Goal: Task Accomplishment & Management: Use online tool/utility

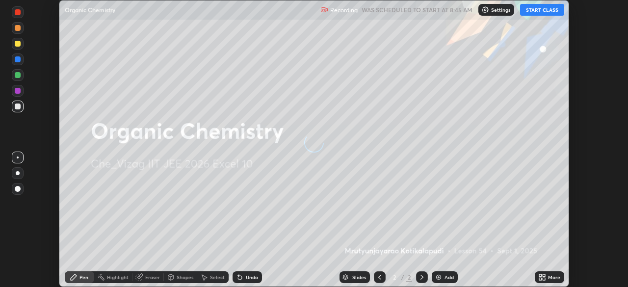
scroll to position [287, 627]
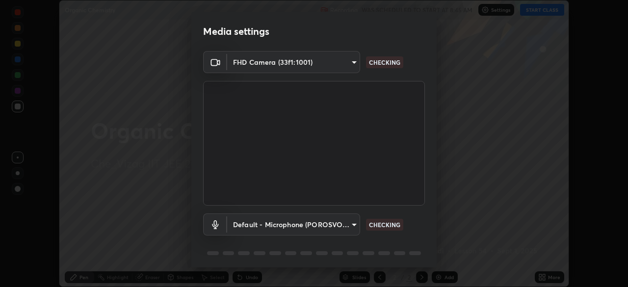
type input "b7708c8938eb645677ea8461e7e65ca52b5b38e867a8e1cbb7878e4040da6199"
type input "default"
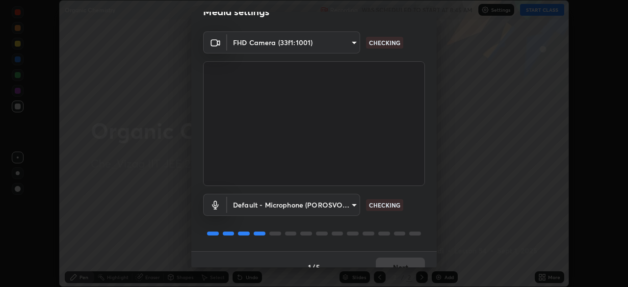
scroll to position [35, 0]
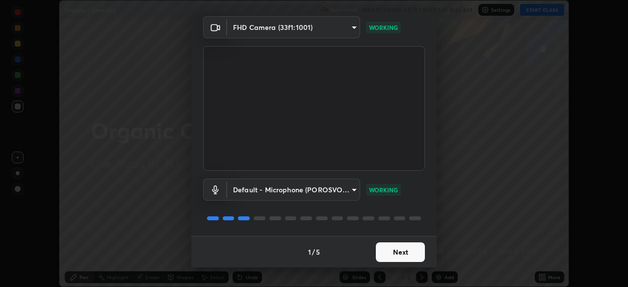
click at [403, 251] on button "Next" at bounding box center [400, 252] width 49 height 20
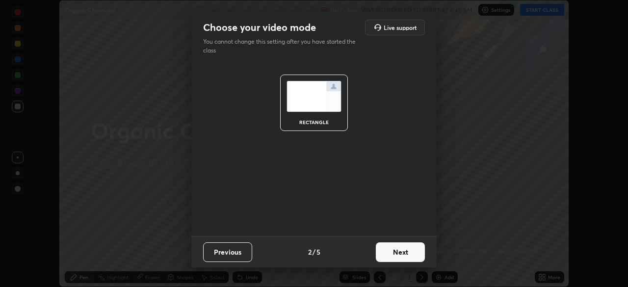
scroll to position [0, 0]
click at [405, 248] on button "Next" at bounding box center [400, 252] width 49 height 20
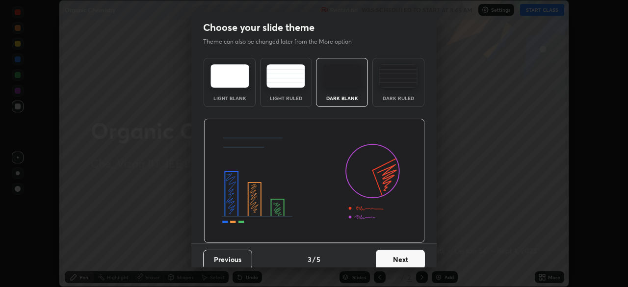
click at [403, 251] on button "Next" at bounding box center [400, 260] width 49 height 20
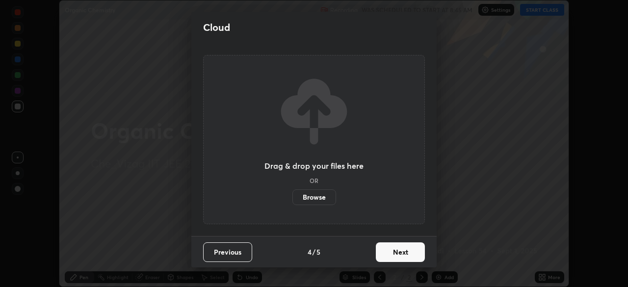
click at [401, 250] on button "Next" at bounding box center [400, 252] width 49 height 20
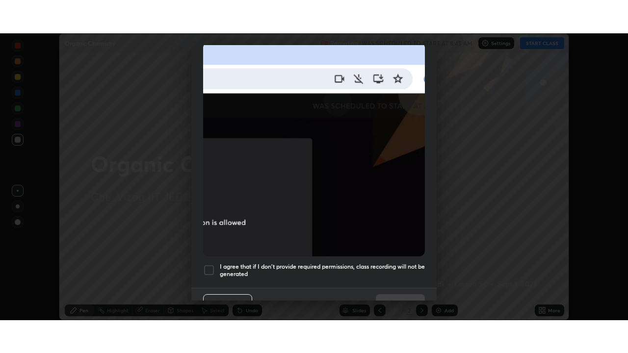
scroll to position [235, 0]
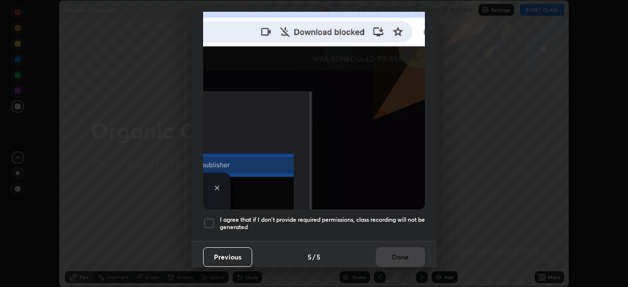
click at [210, 219] on div at bounding box center [209, 223] width 12 height 12
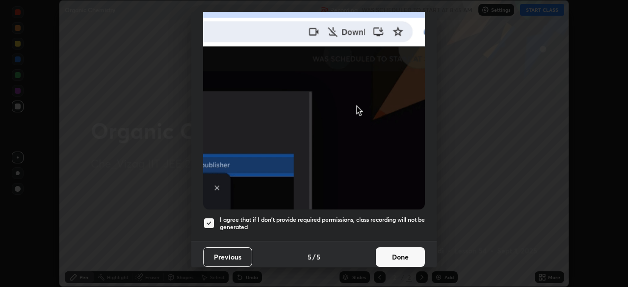
click at [399, 249] on button "Done" at bounding box center [400, 257] width 49 height 20
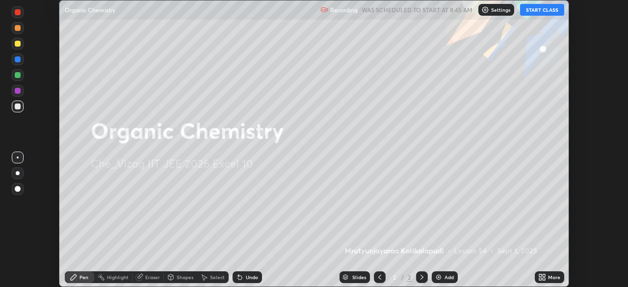
click at [446, 276] on div "Add" at bounding box center [448, 277] width 9 height 5
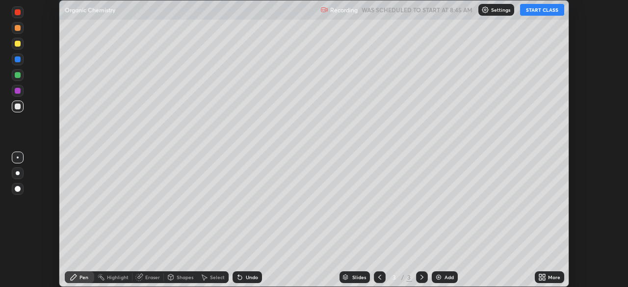
click at [548, 275] on div "More" at bounding box center [554, 277] width 12 height 5
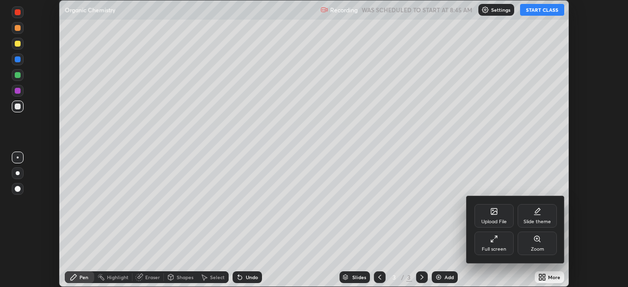
click at [493, 240] on icon at bounding box center [494, 239] width 8 height 8
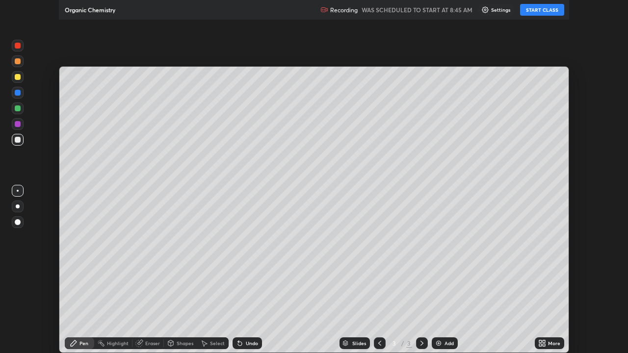
scroll to position [353, 628]
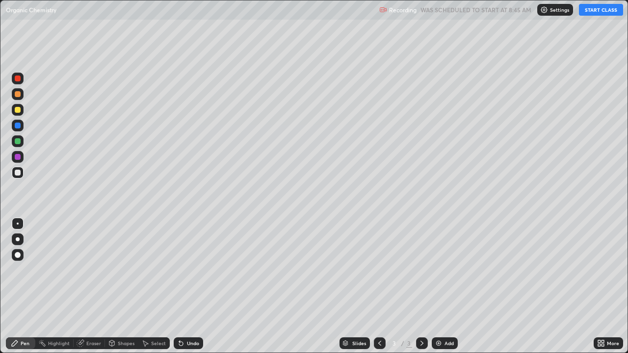
click at [596, 13] on button "START CLASS" at bounding box center [601, 10] width 44 height 12
click at [448, 286] on div "Add" at bounding box center [448, 343] width 9 height 5
click at [94, 286] on div "Eraser" at bounding box center [93, 343] width 15 height 5
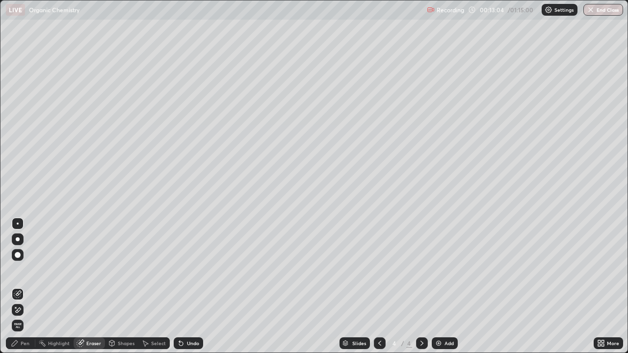
click at [19, 286] on icon at bounding box center [15, 343] width 8 height 8
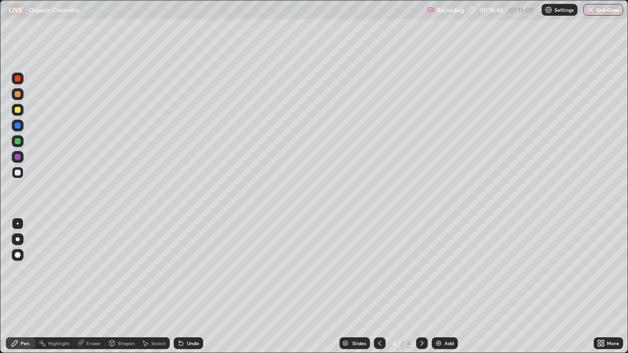
click at [445, 286] on div "Add" at bounding box center [444, 343] width 26 height 12
click at [90, 286] on div "Eraser" at bounding box center [93, 343] width 15 height 5
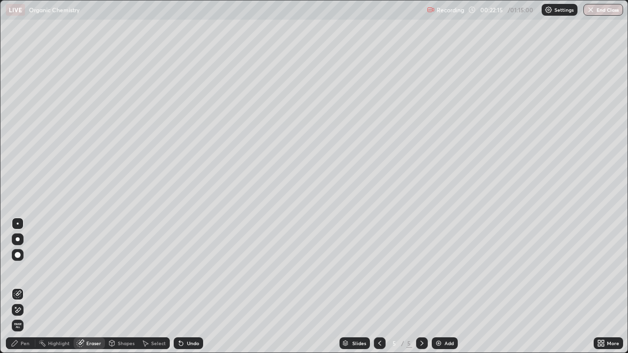
click at [25, 286] on div "Pen" at bounding box center [25, 343] width 9 height 5
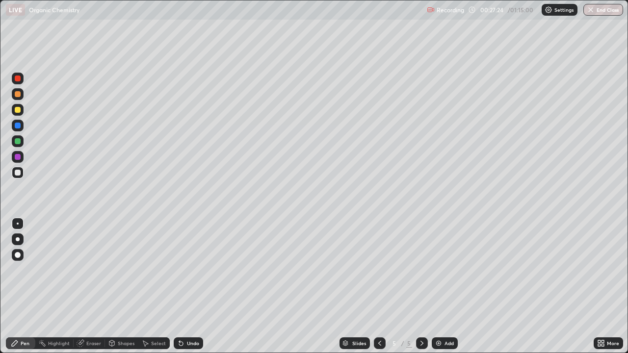
click at [454, 286] on div "Add" at bounding box center [444, 343] width 26 height 12
click at [449, 286] on div "Add" at bounding box center [448, 343] width 9 height 5
click at [90, 286] on div "Eraser" at bounding box center [93, 343] width 15 height 5
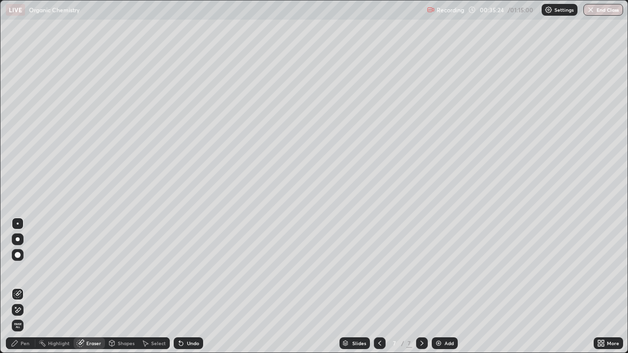
click at [25, 286] on div "Pen" at bounding box center [20, 343] width 29 height 12
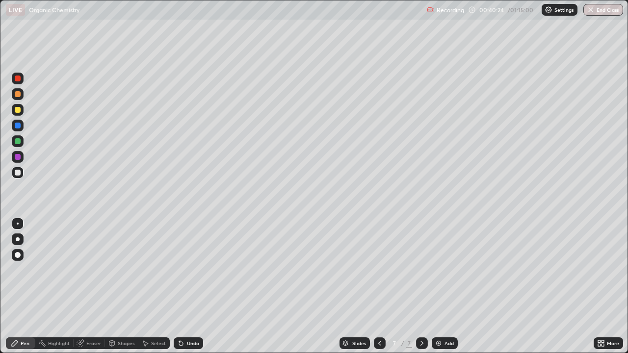
click at [440, 286] on img at bounding box center [438, 343] width 8 height 8
click at [444, 286] on div "Add" at bounding box center [444, 343] width 26 height 12
click at [449, 286] on div "Add" at bounding box center [448, 343] width 9 height 5
click at [15, 140] on div at bounding box center [18, 141] width 6 height 6
click at [16, 173] on div at bounding box center [18, 173] width 6 height 6
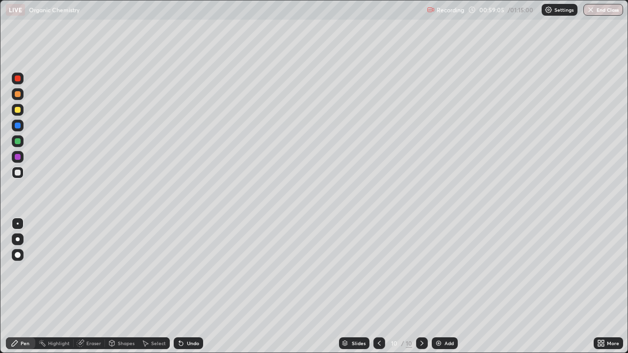
click at [90, 286] on div "Eraser" at bounding box center [93, 343] width 15 height 5
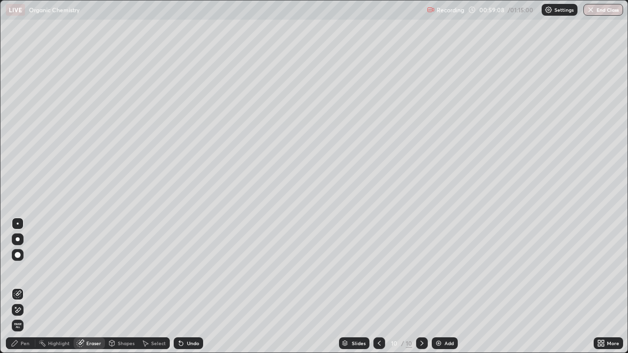
click at [26, 286] on div "Pen" at bounding box center [25, 343] width 9 height 5
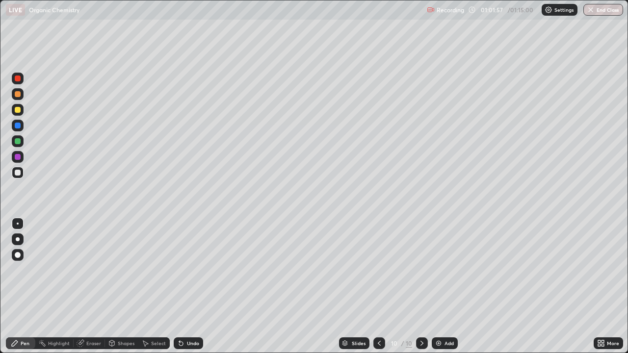
click at [446, 286] on div "Add" at bounding box center [448, 343] width 9 height 5
click at [96, 286] on div "Eraser" at bounding box center [89, 343] width 31 height 12
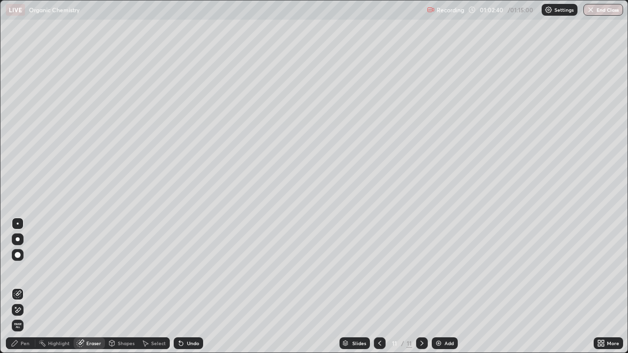
click at [27, 286] on div "Pen" at bounding box center [20, 343] width 29 height 12
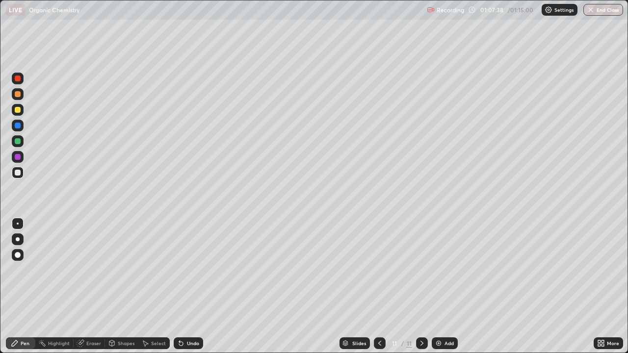
click at [449, 286] on div "Add" at bounding box center [448, 343] width 9 height 5
click at [377, 286] on icon at bounding box center [380, 343] width 8 height 8
click at [603, 11] on button "End Class" at bounding box center [603, 10] width 39 height 12
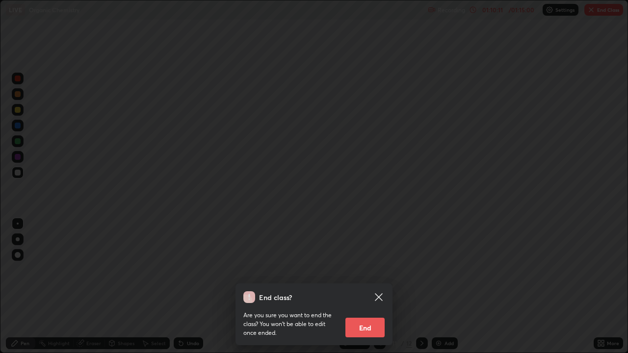
click at [373, 286] on button "End" at bounding box center [364, 328] width 39 height 20
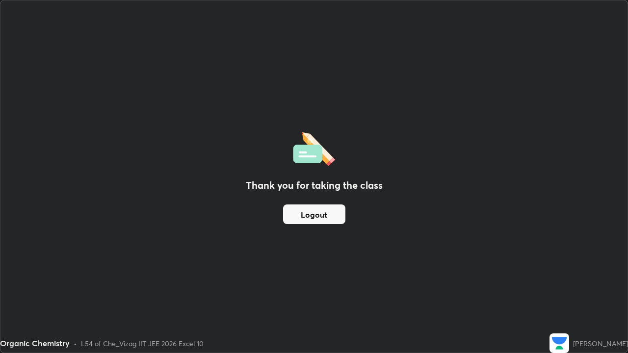
click at [322, 219] on button "Logout" at bounding box center [314, 214] width 62 height 20
